Goal: Information Seeking & Learning: Learn about a topic

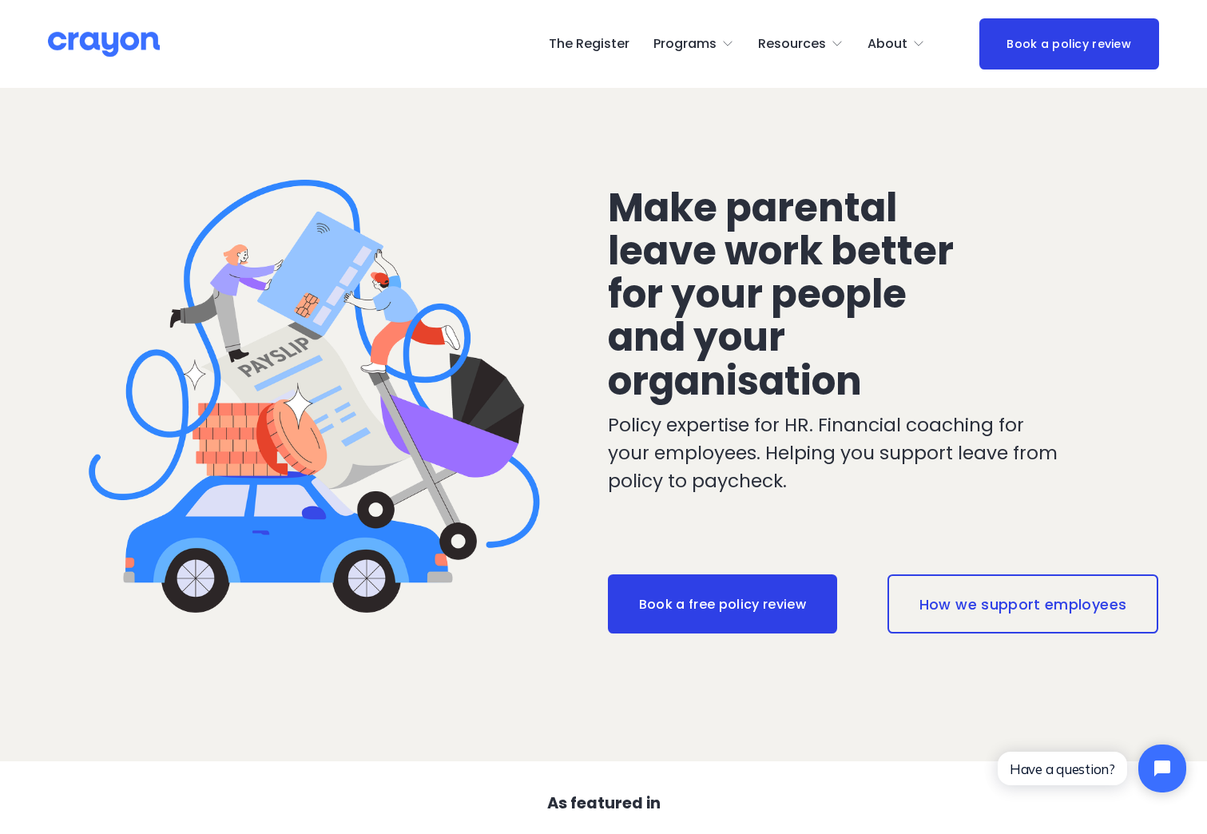
click at [1071, 622] on link "How we support employees" at bounding box center [1022, 603] width 270 height 59
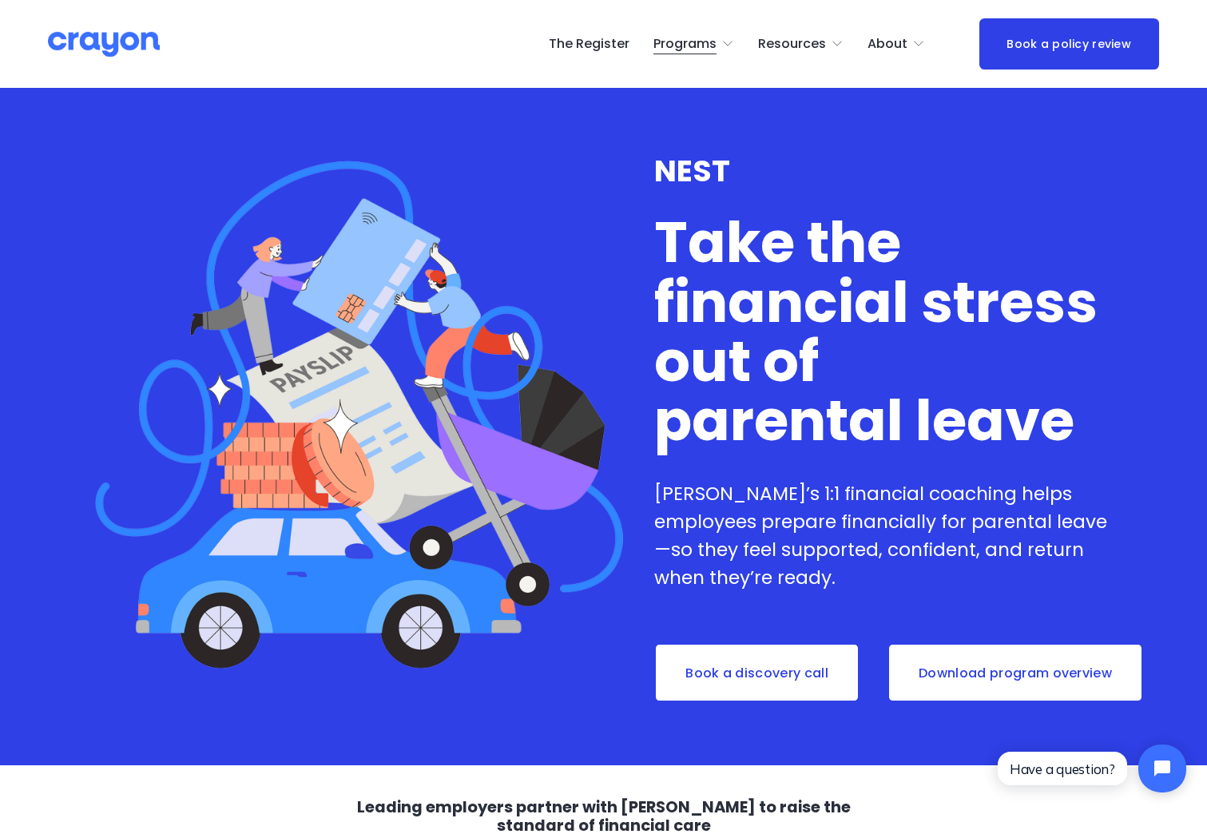
click at [0, 0] on span "Parent Hub" at bounding box center [0, 0] width 0 height 0
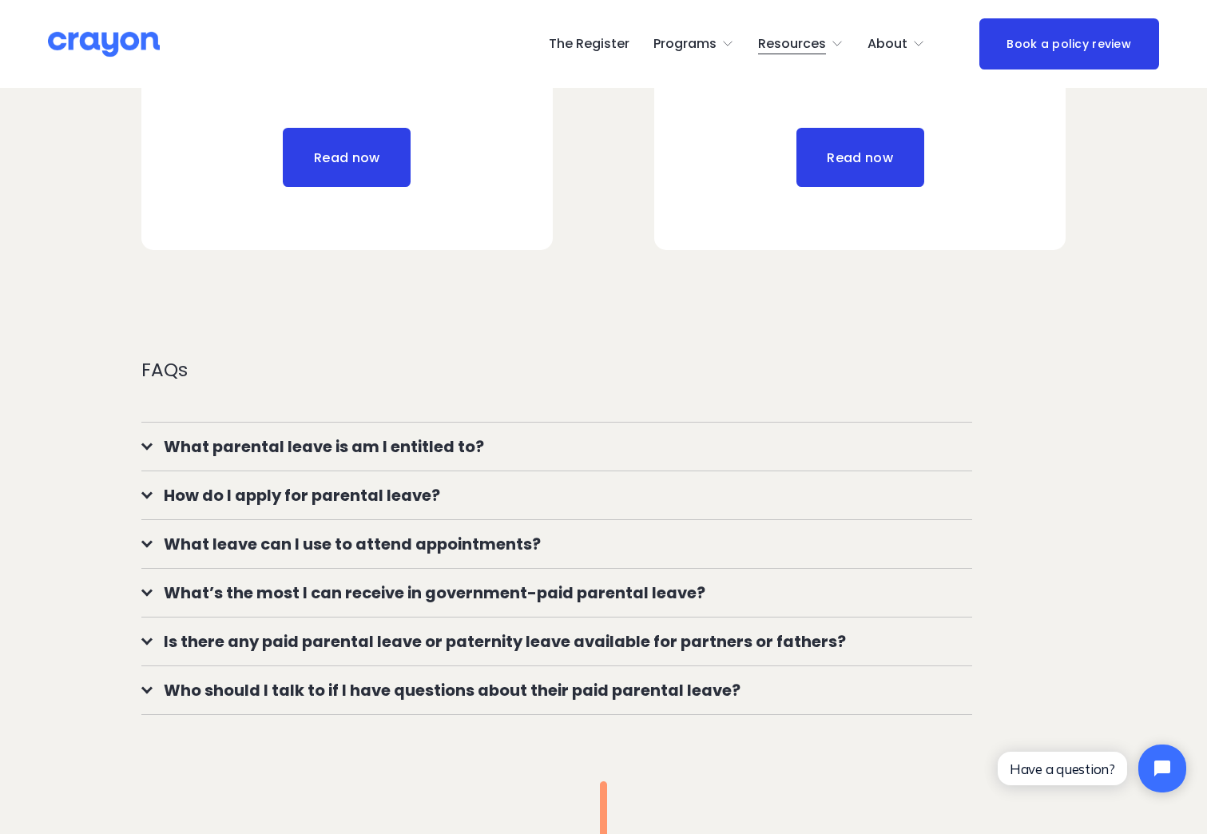
scroll to position [1037, 0]
click at [145, 450] on div at bounding box center [146, 444] width 11 height 11
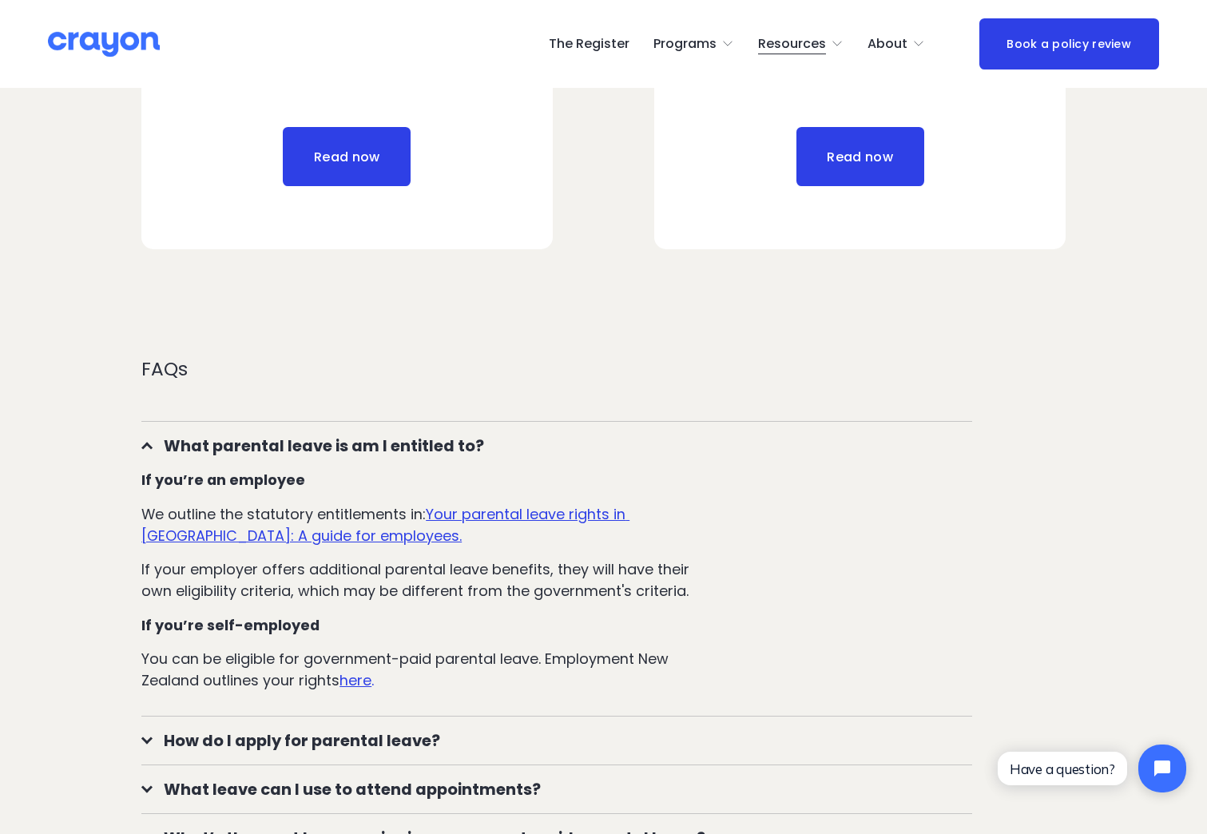
click at [535, 528] on u "Your parental leave rights in New Zealand: A guide for employees." at bounding box center [385, 525] width 488 height 42
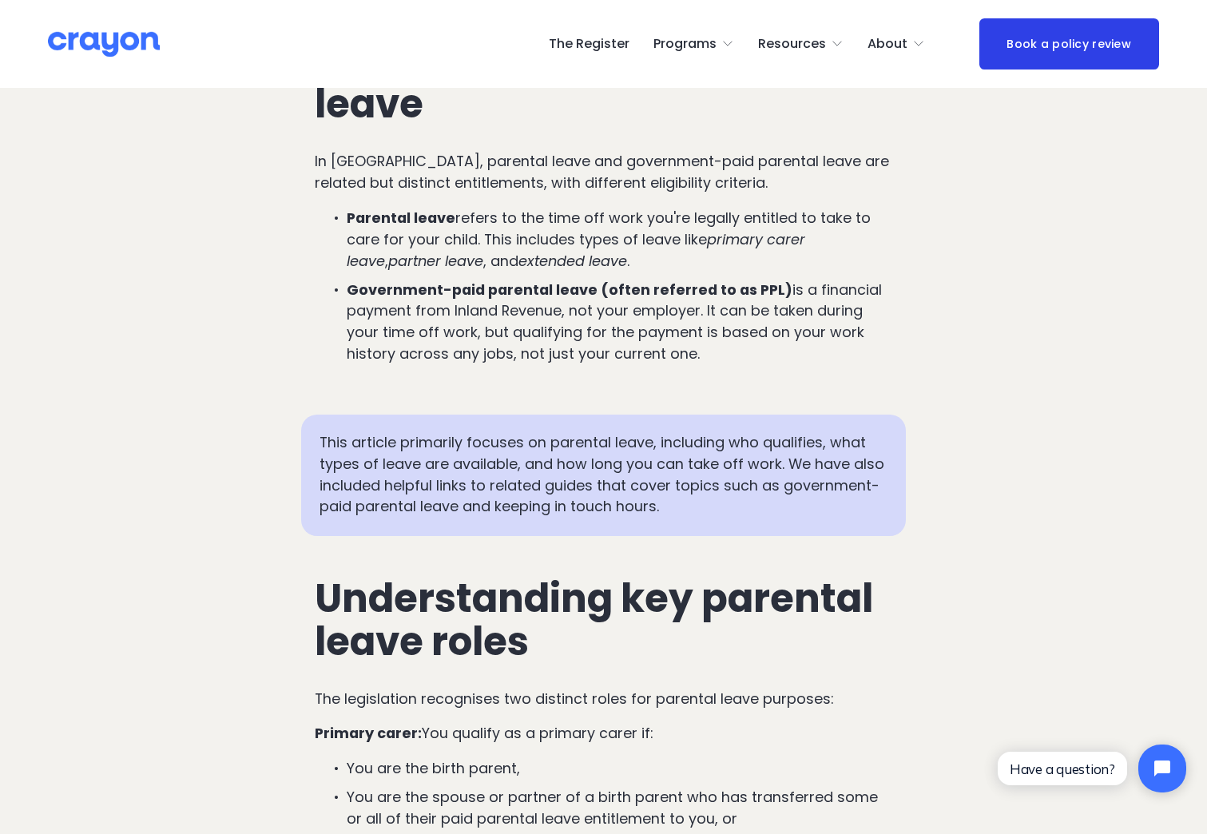
scroll to position [857, 0]
